Goal: Obtain resource: Download file/media

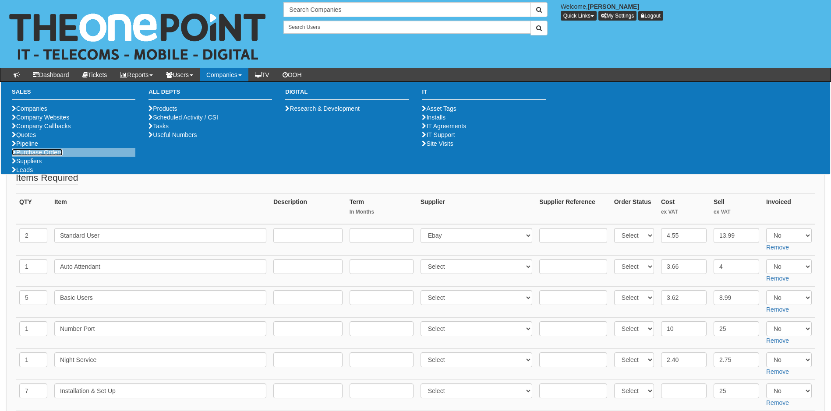
click at [41, 156] on link "Purchase Orders" at bounding box center [37, 152] width 51 height 7
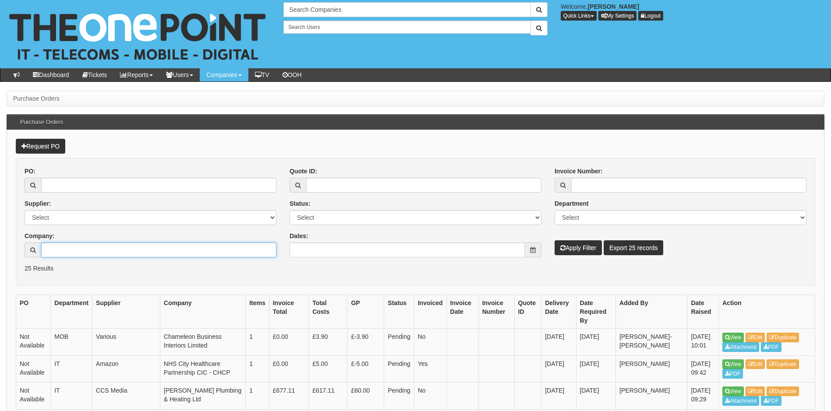
click at [65, 250] on input "Company:" at bounding box center [158, 250] width 235 height 15
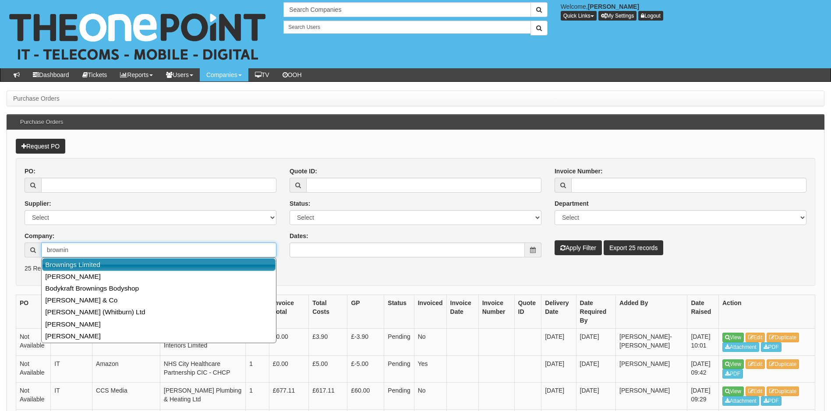
click at [80, 267] on link "Brownings Limited" at bounding box center [159, 265] width 234 height 13
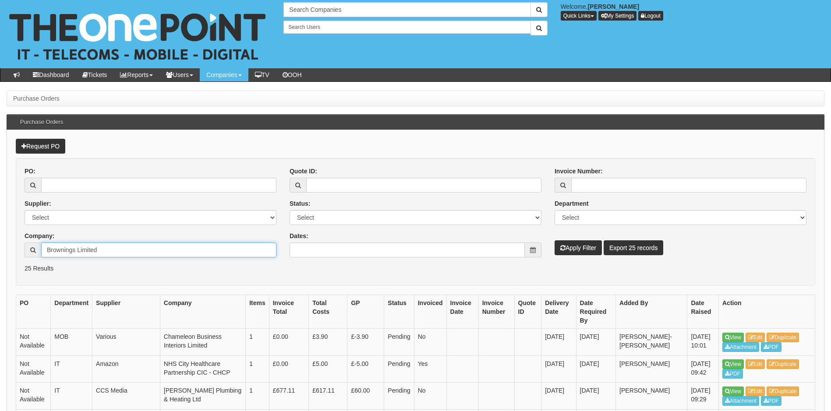
type input "Brownings Limited"
click at [574, 247] on button "Apply Filter" at bounding box center [578, 248] width 47 height 15
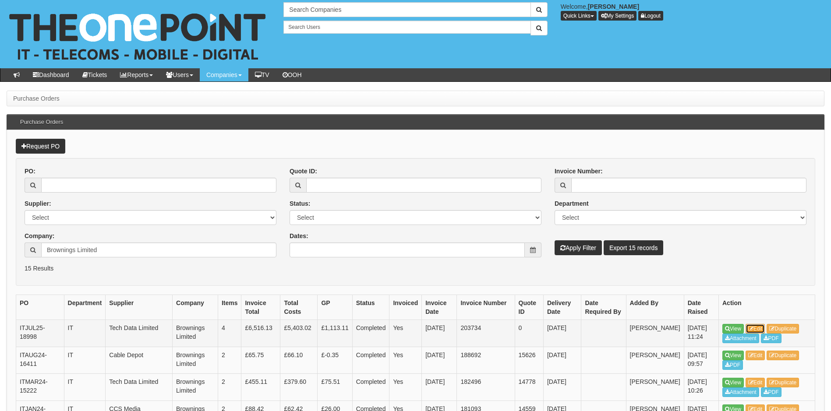
click at [758, 327] on link "Edit" at bounding box center [756, 329] width 20 height 10
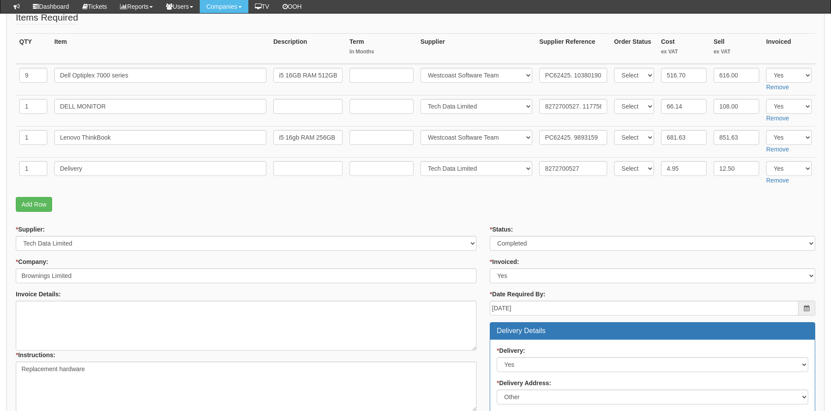
scroll to position [44, 0]
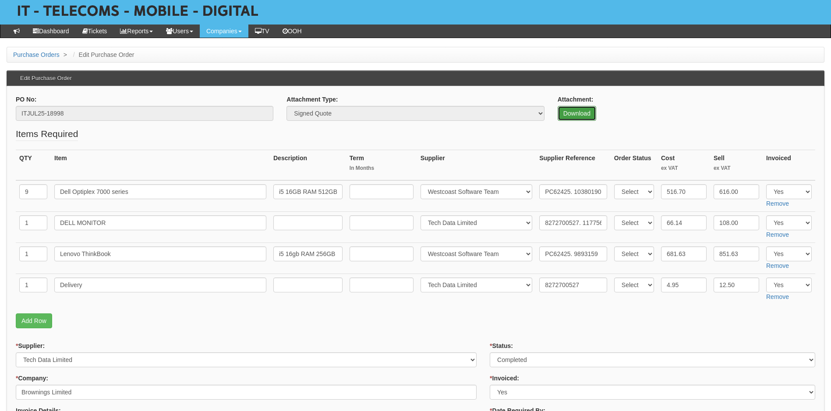
click at [569, 114] on link "Download" at bounding box center [577, 113] width 39 height 15
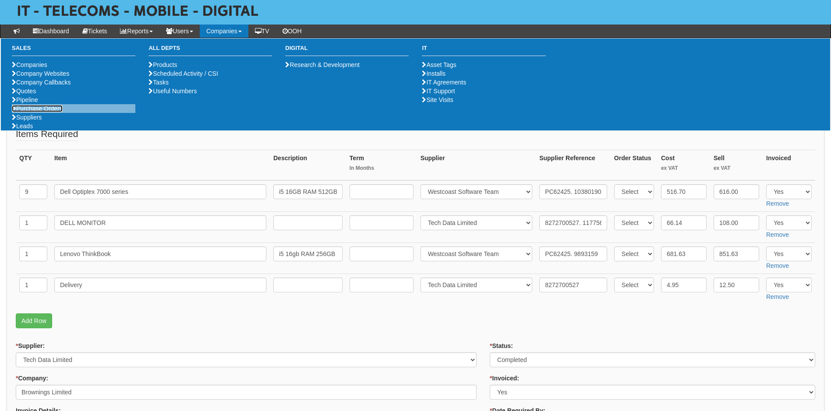
click at [52, 112] on link "Purchase Orders" at bounding box center [37, 108] width 51 height 7
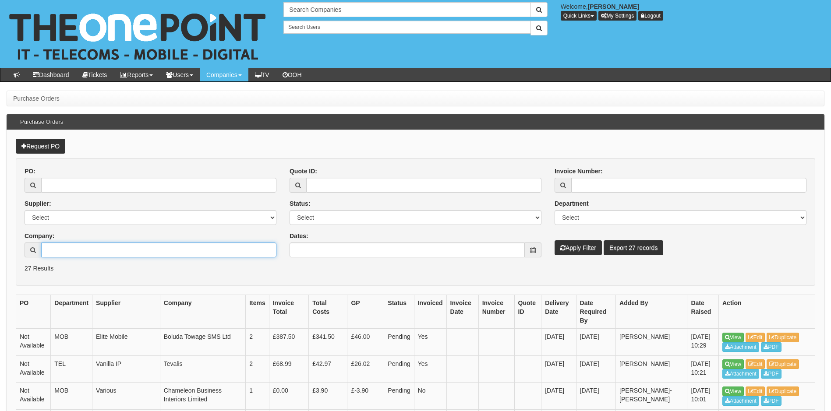
click at [65, 247] on input "Company:" at bounding box center [158, 250] width 235 height 15
type input "H"
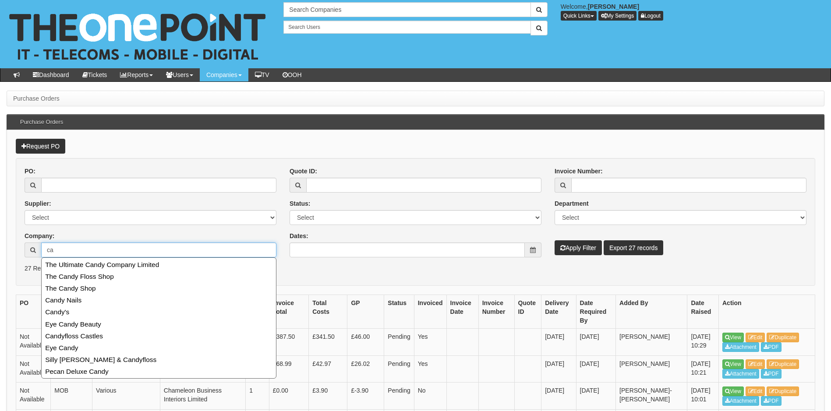
type input "c"
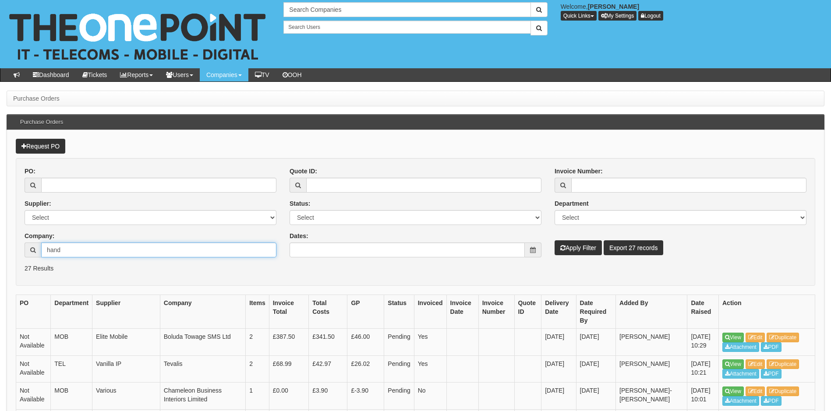
type input "handy"
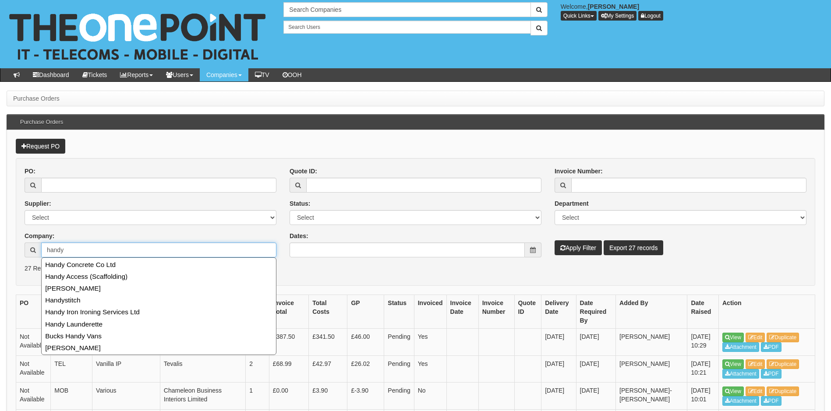
drag, startPoint x: 64, startPoint y: 247, endPoint x: 2, endPoint y: 240, distance: 63.0
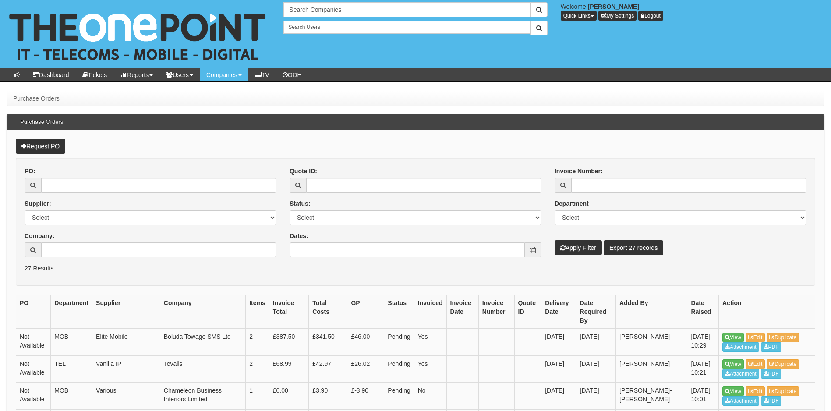
click at [303, 273] on form "PO: Supplier: Select 123 [DOMAIN_NAME] 1Password 3 4Gon [PERSON_NAME] Electric …" at bounding box center [416, 222] width 800 height 128
